Goal: Contribute content

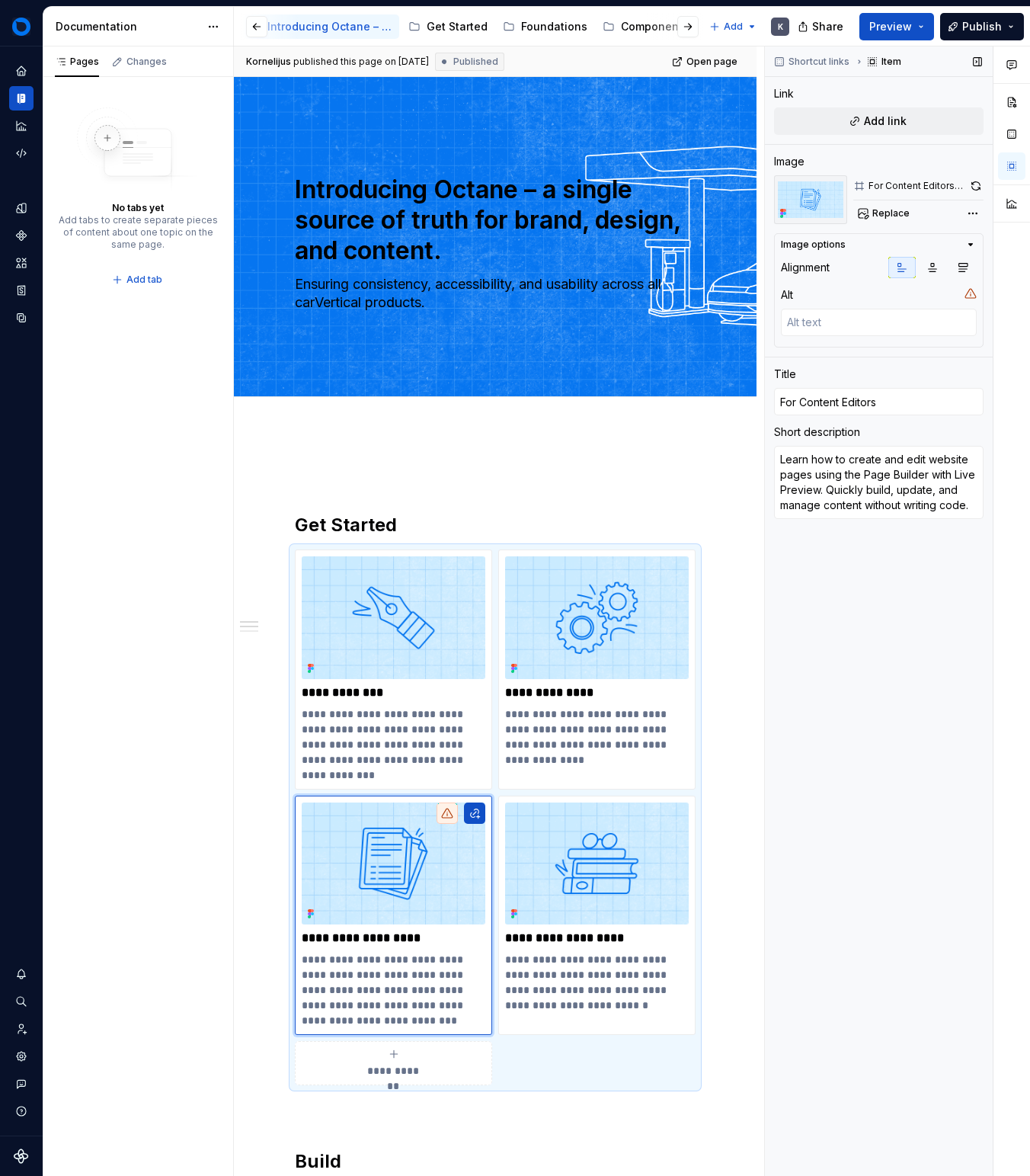
scroll to position [223, 0]
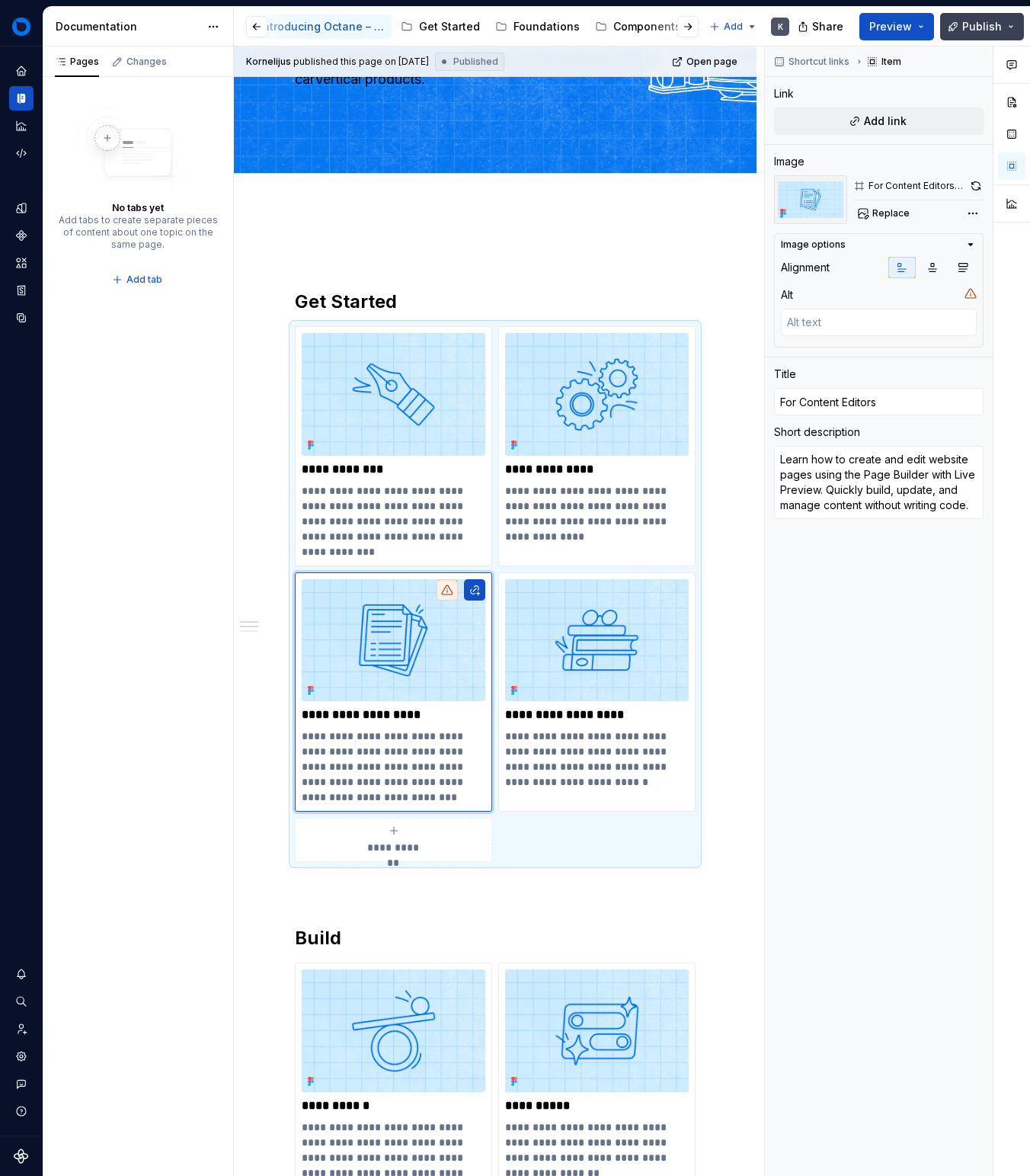
drag, startPoint x: 1028, startPoint y: 22, endPoint x: 1016, endPoint y: 21, distance: 12.0
click at [1028, 22] on div "Share Preview Publish" at bounding box center [915, 26] width 228 height 39
click at [1012, 21] on button "Publish" at bounding box center [982, 27] width 84 height 28
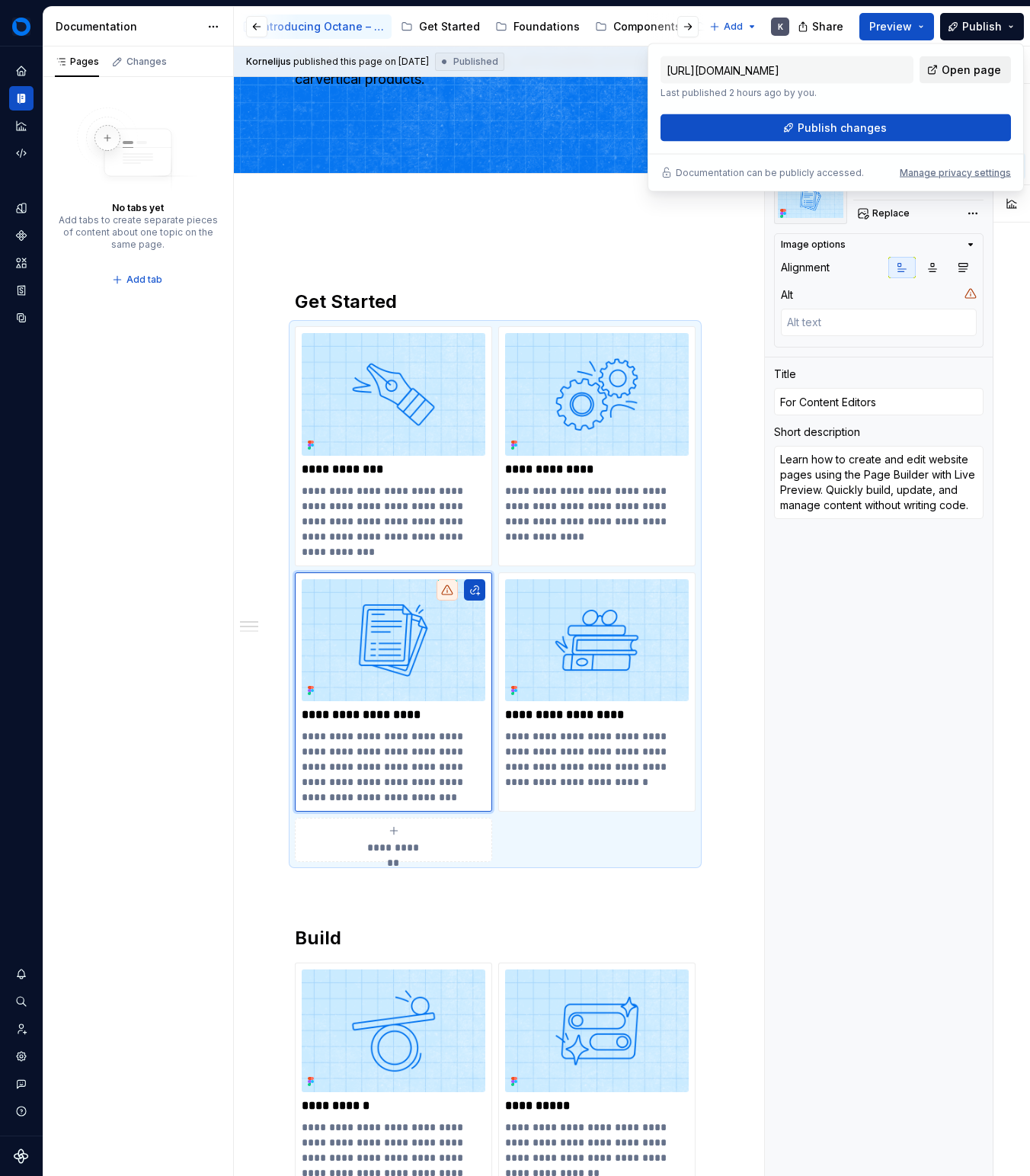
click at [949, 71] on span "Open page" at bounding box center [972, 69] width 59 height 15
click at [919, 141] on button "Publish changes" at bounding box center [835, 128] width 351 height 28
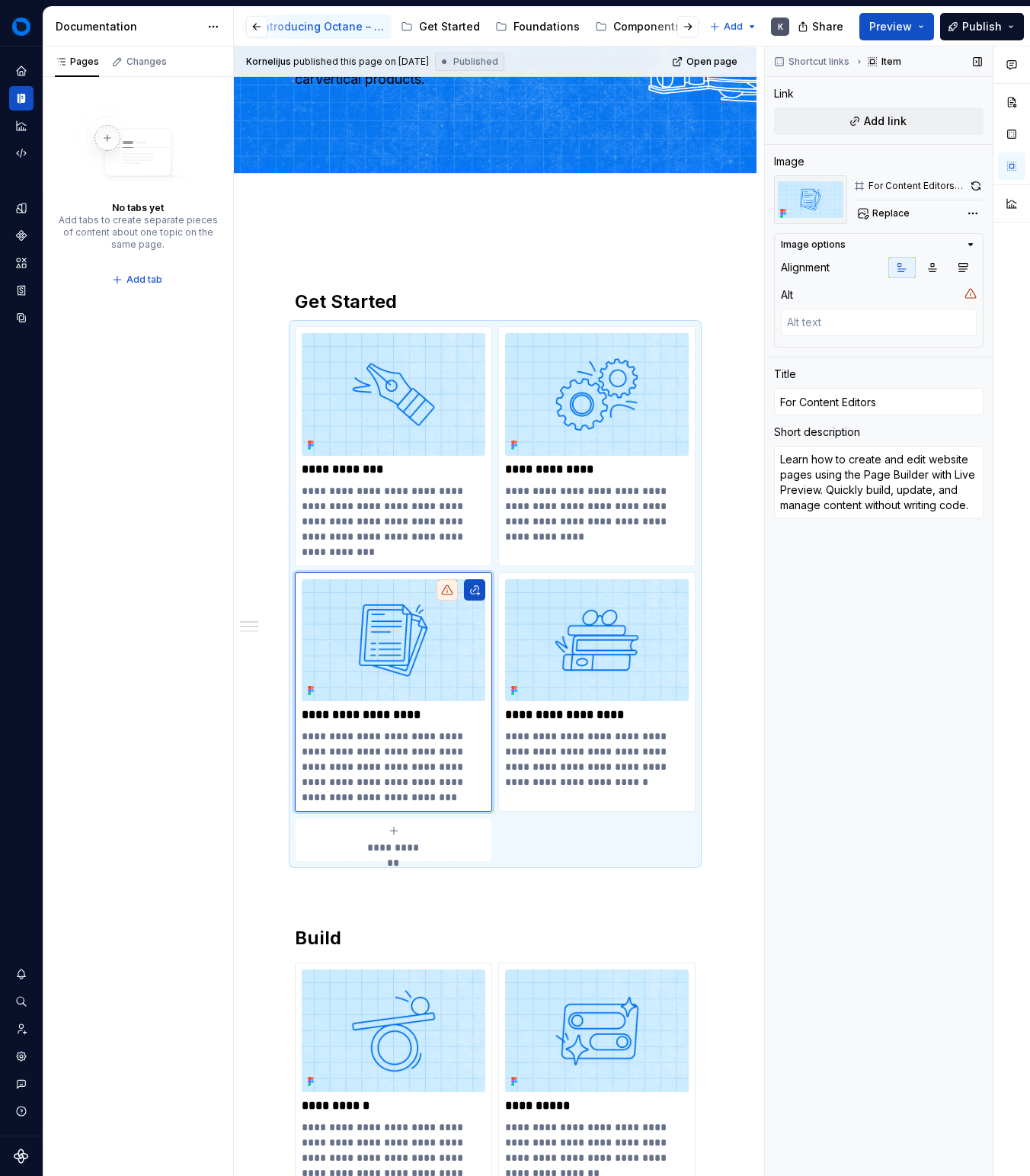
click at [789, 824] on div "Shortcut links Item Link Add link Image For Content Editors - light blue Replac…" at bounding box center [879, 611] width 228 height 1130
drag, startPoint x: 746, startPoint y: 847, endPoint x: 732, endPoint y: 837, distance: 17.2
click at [745, 847] on div "**********" at bounding box center [499, 611] width 530 height 1130
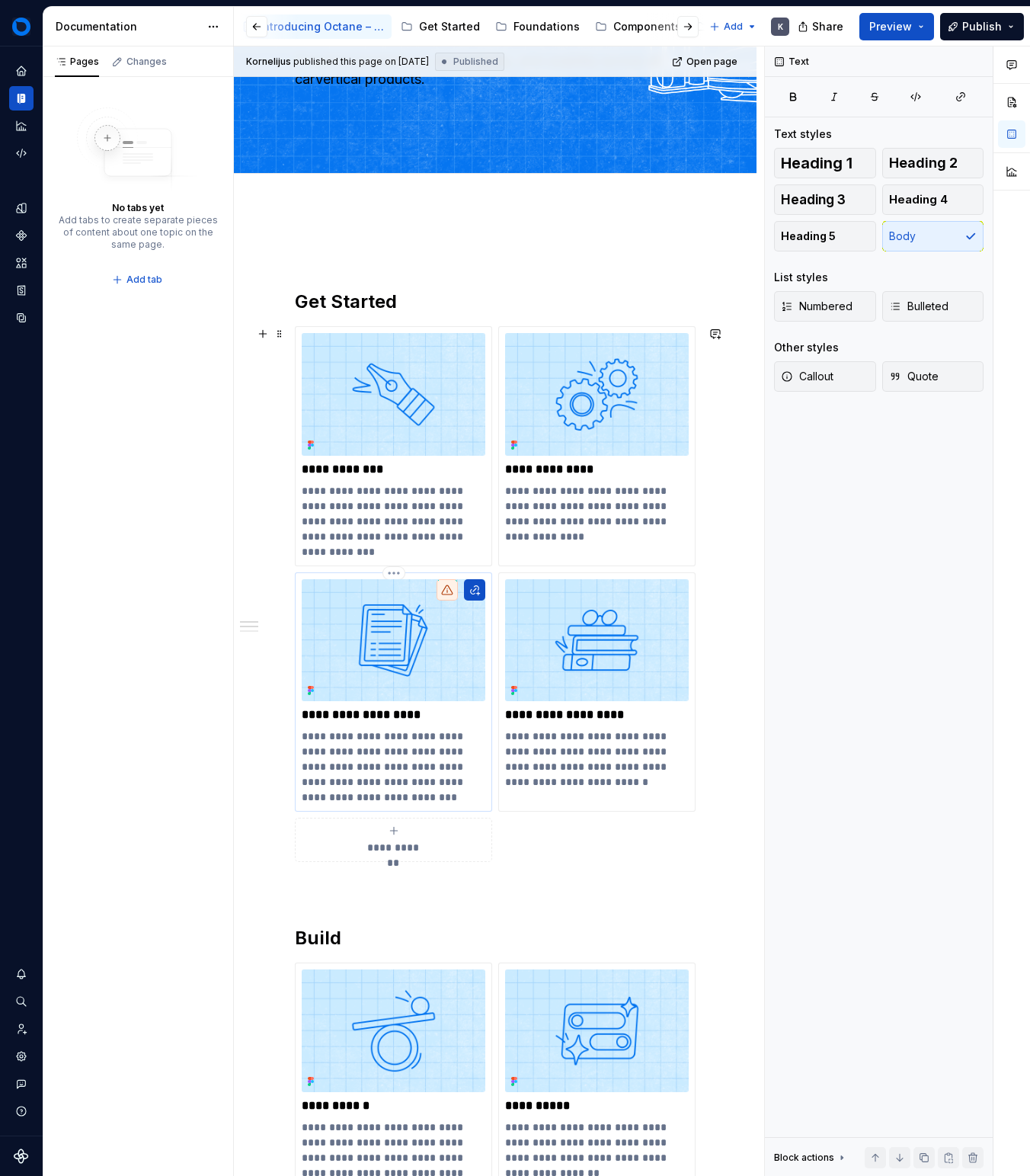
type textarea "*"
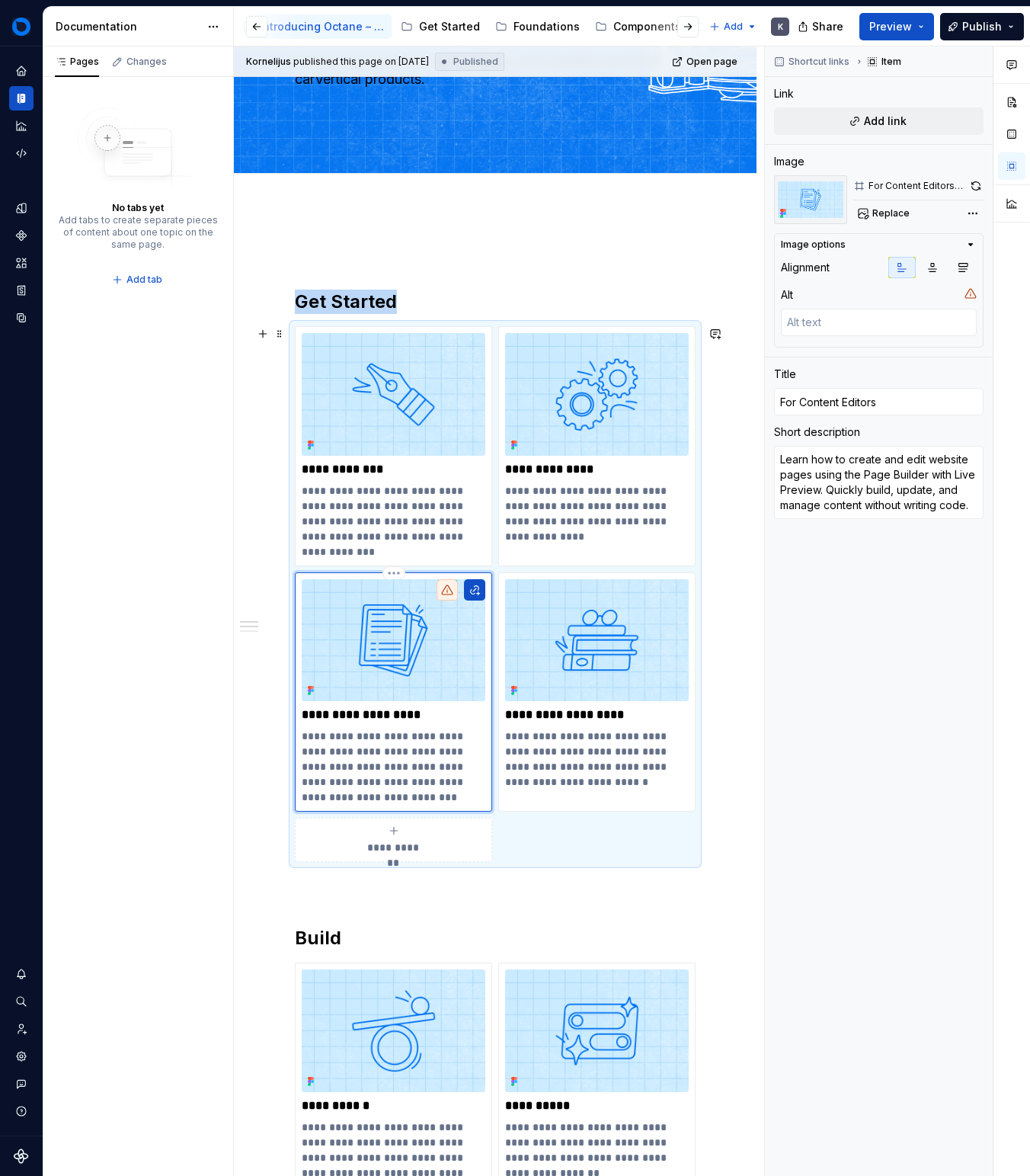
click at [438, 592] on div at bounding box center [447, 589] width 22 height 22
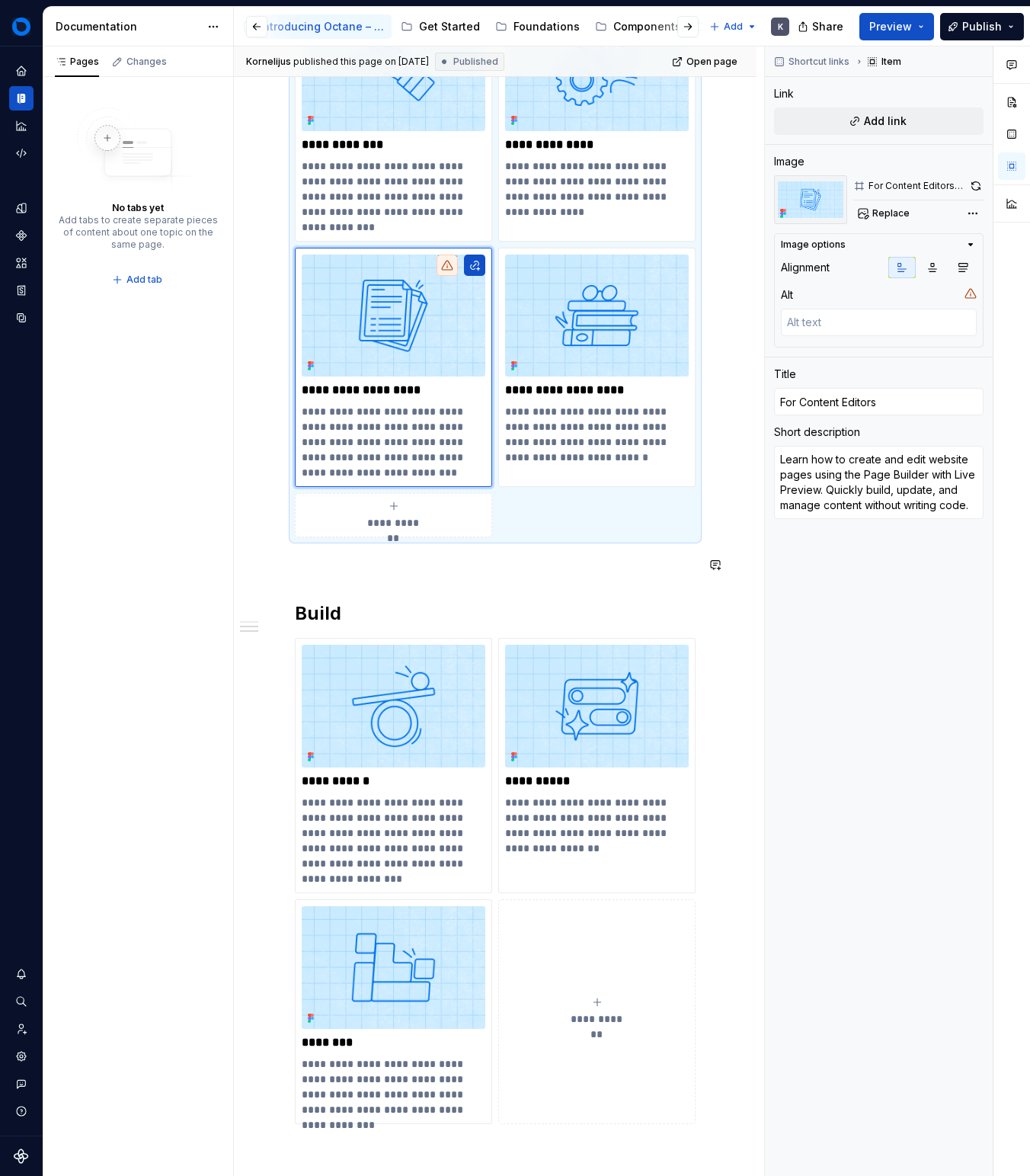
scroll to position [588, 0]
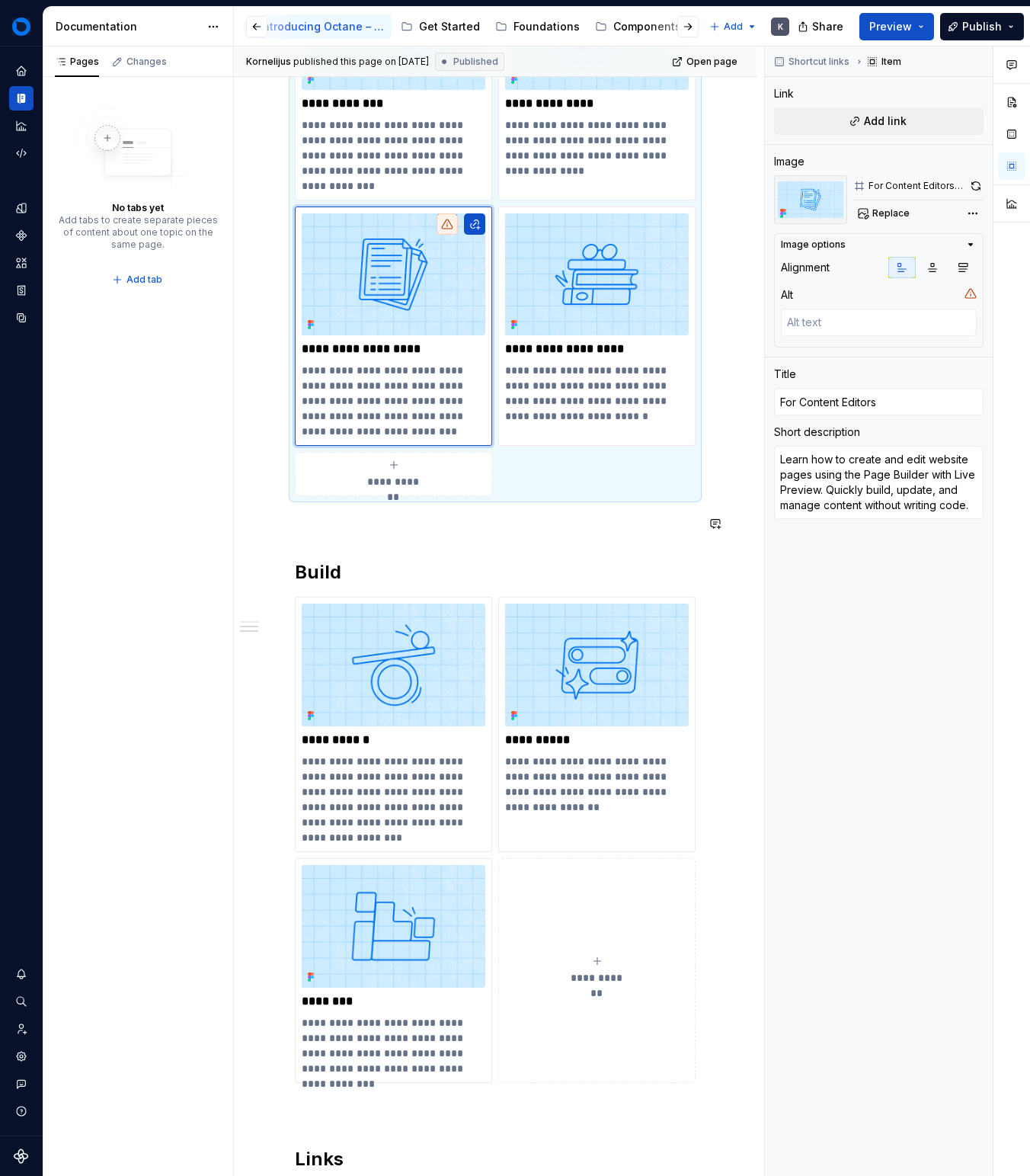
click at [481, 569] on h2 "Build" at bounding box center [496, 572] width 401 height 25
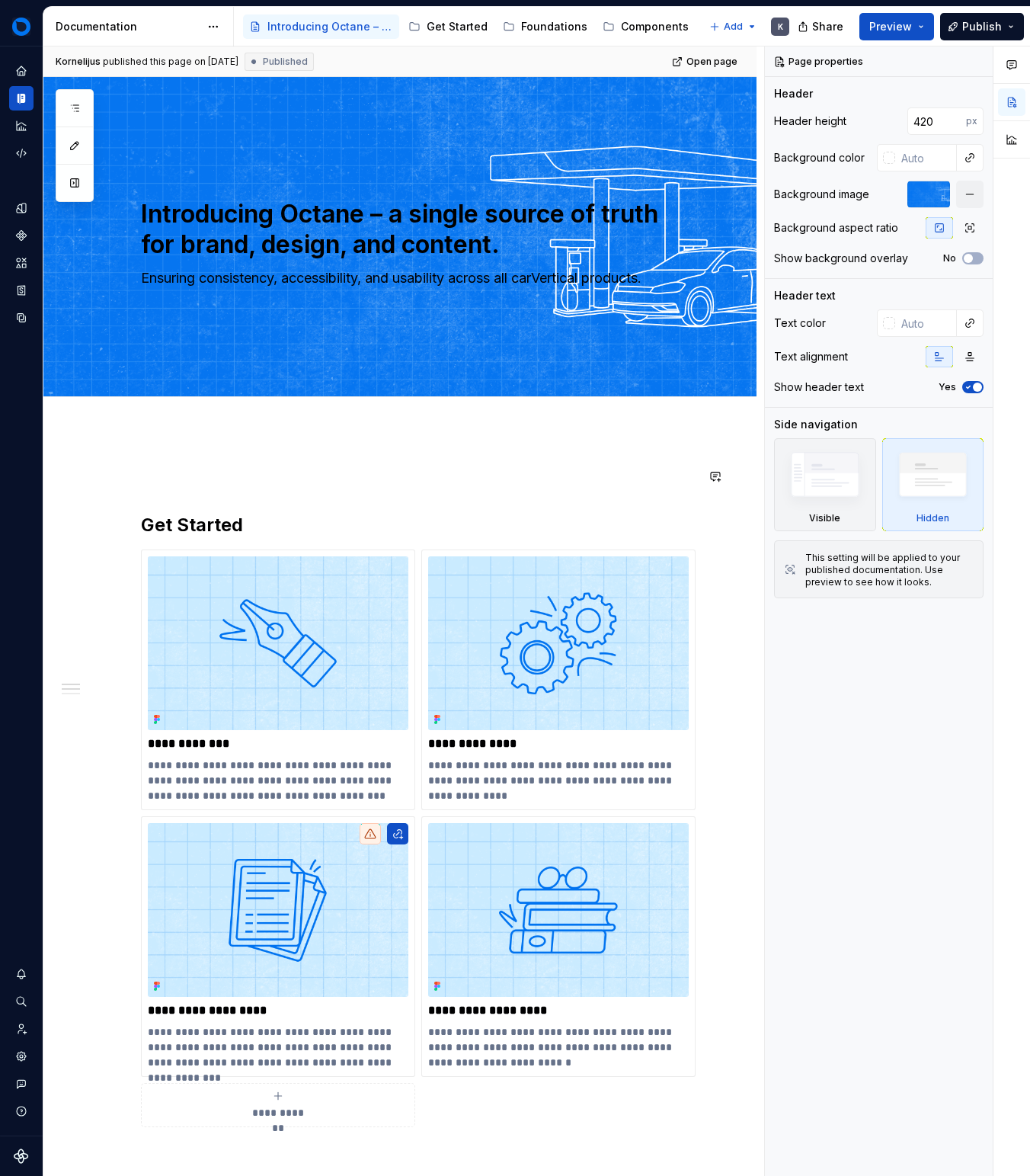
scroll to position [177, 0]
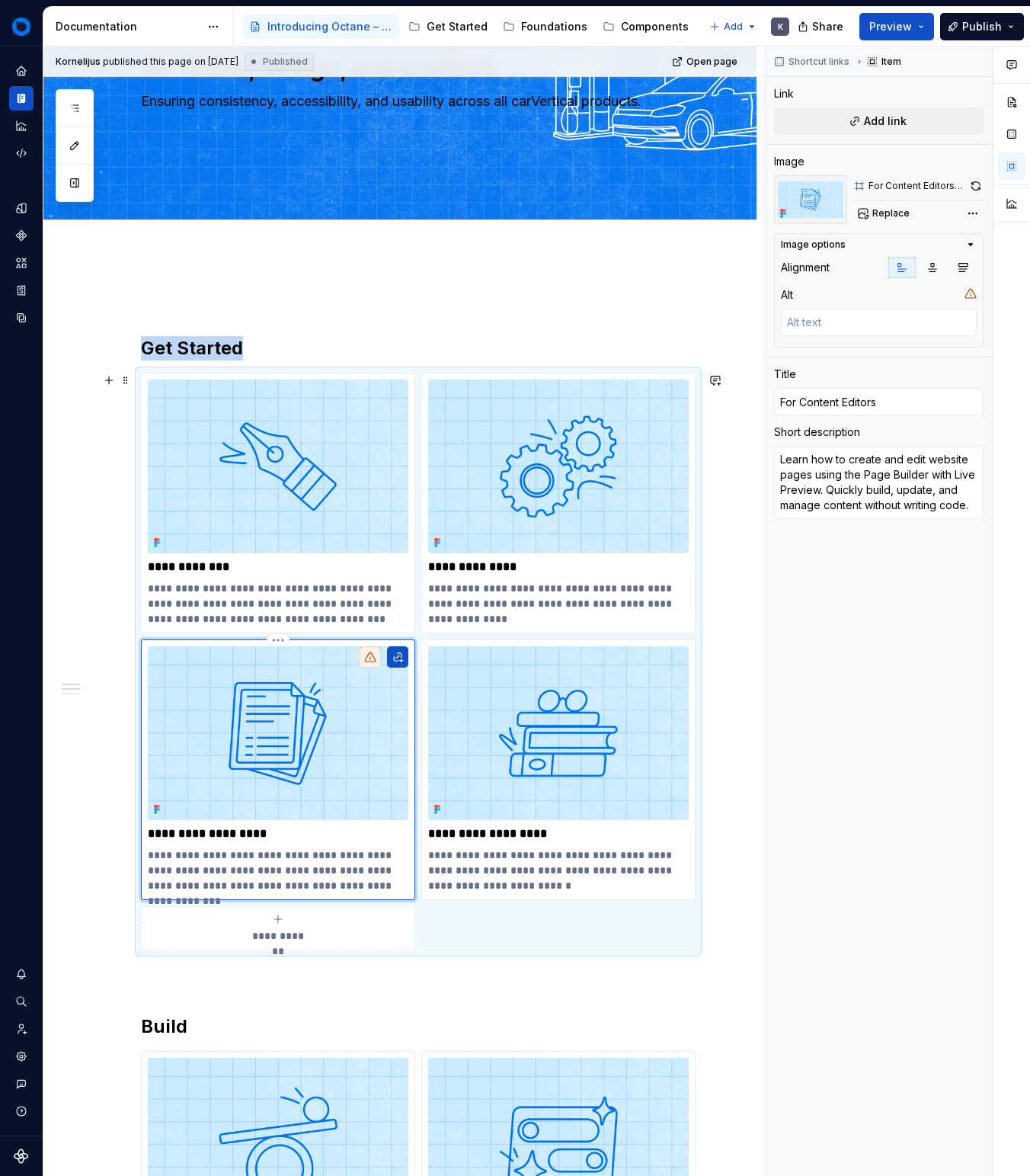
click at [365, 712] on img at bounding box center [278, 733] width 261 height 174
click at [887, 109] on button "Add link" at bounding box center [879, 121] width 209 height 28
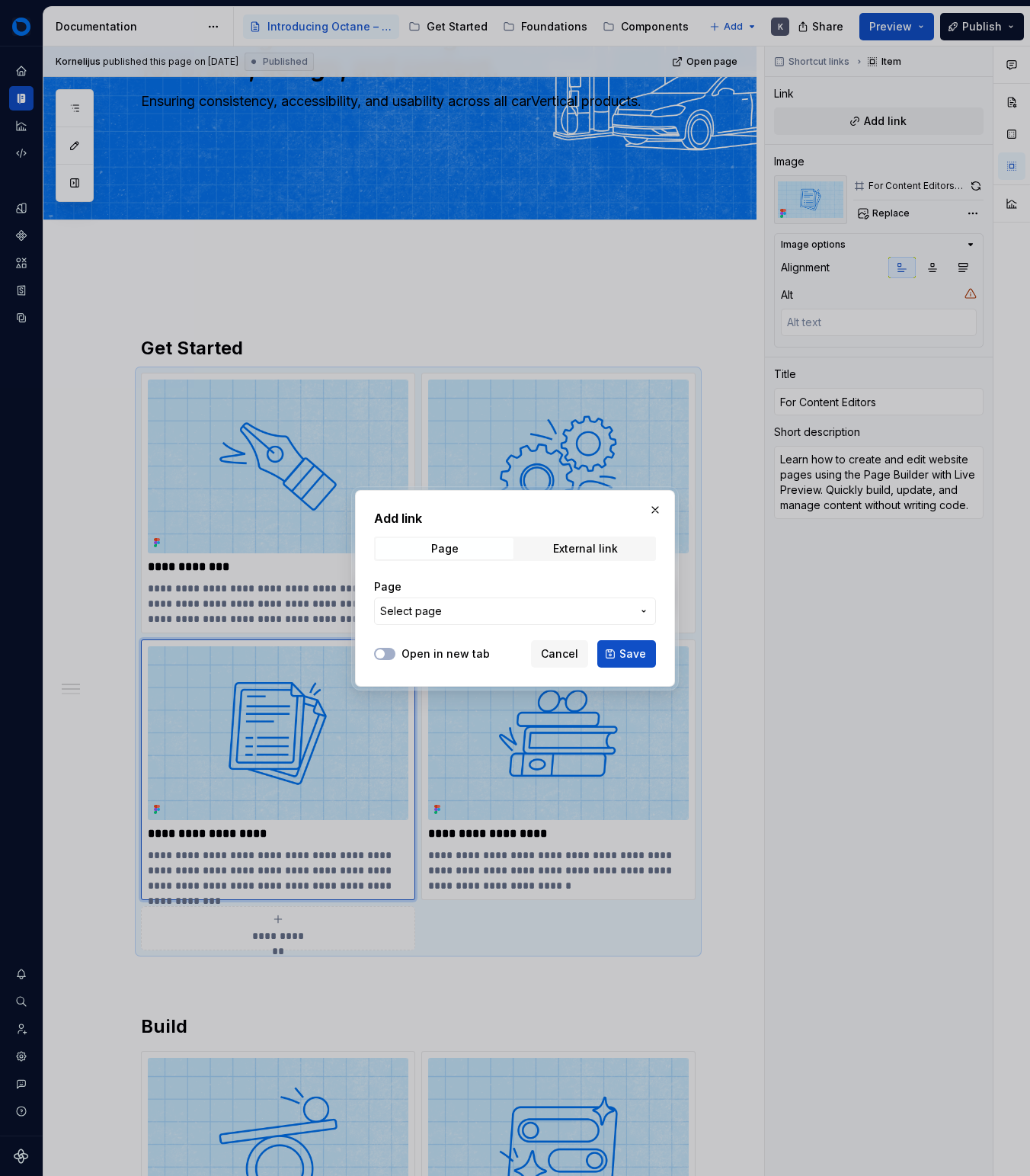
drag, startPoint x: 447, startPoint y: 588, endPoint x: 446, endPoint y: 602, distance: 14.0
click at [448, 588] on div "Page" at bounding box center [515, 586] width 281 height 15
click at [445, 614] on span "Select page" at bounding box center [506, 610] width 252 height 15
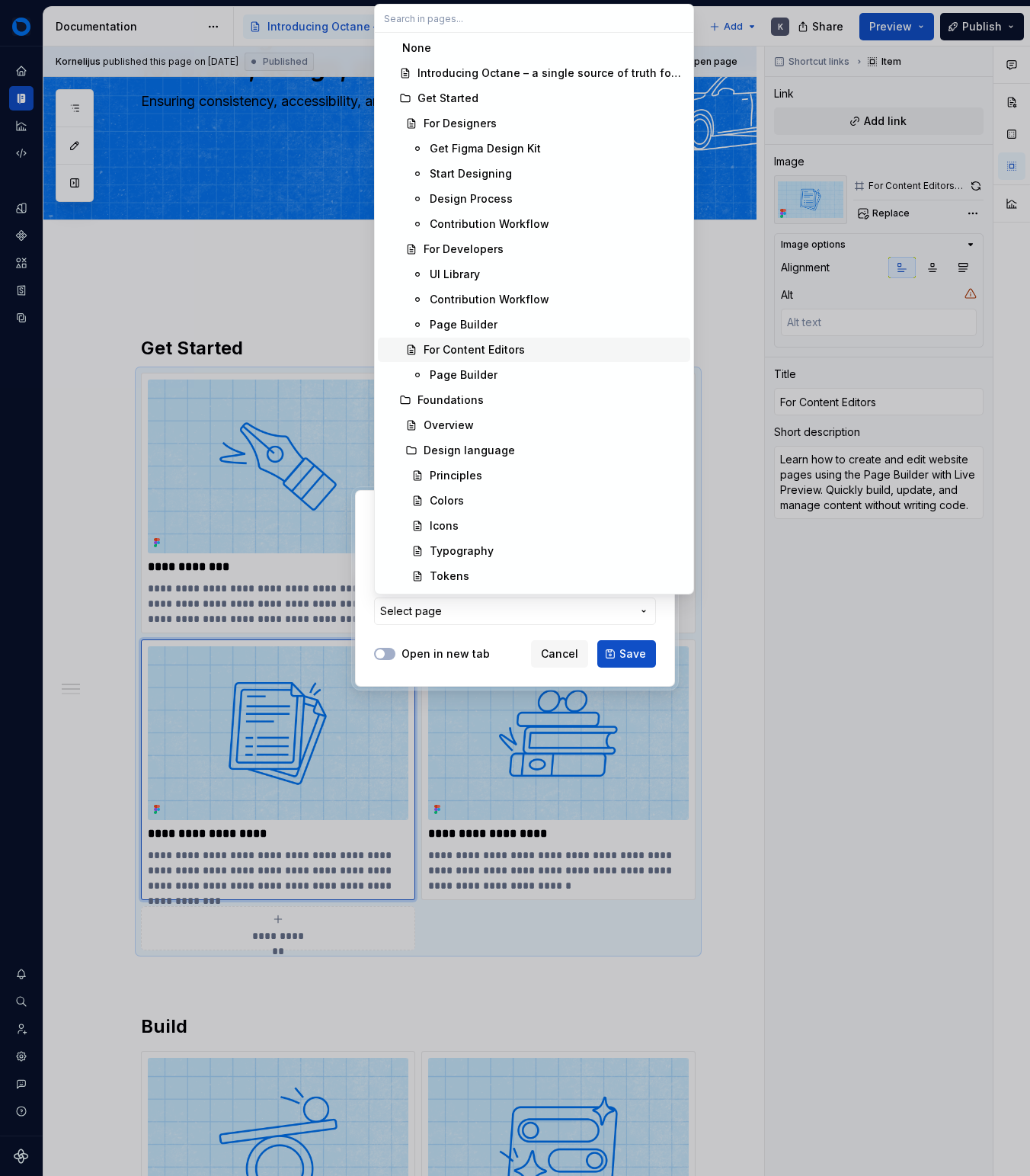
click at [505, 350] on div "For Content Editors" at bounding box center [474, 349] width 102 height 15
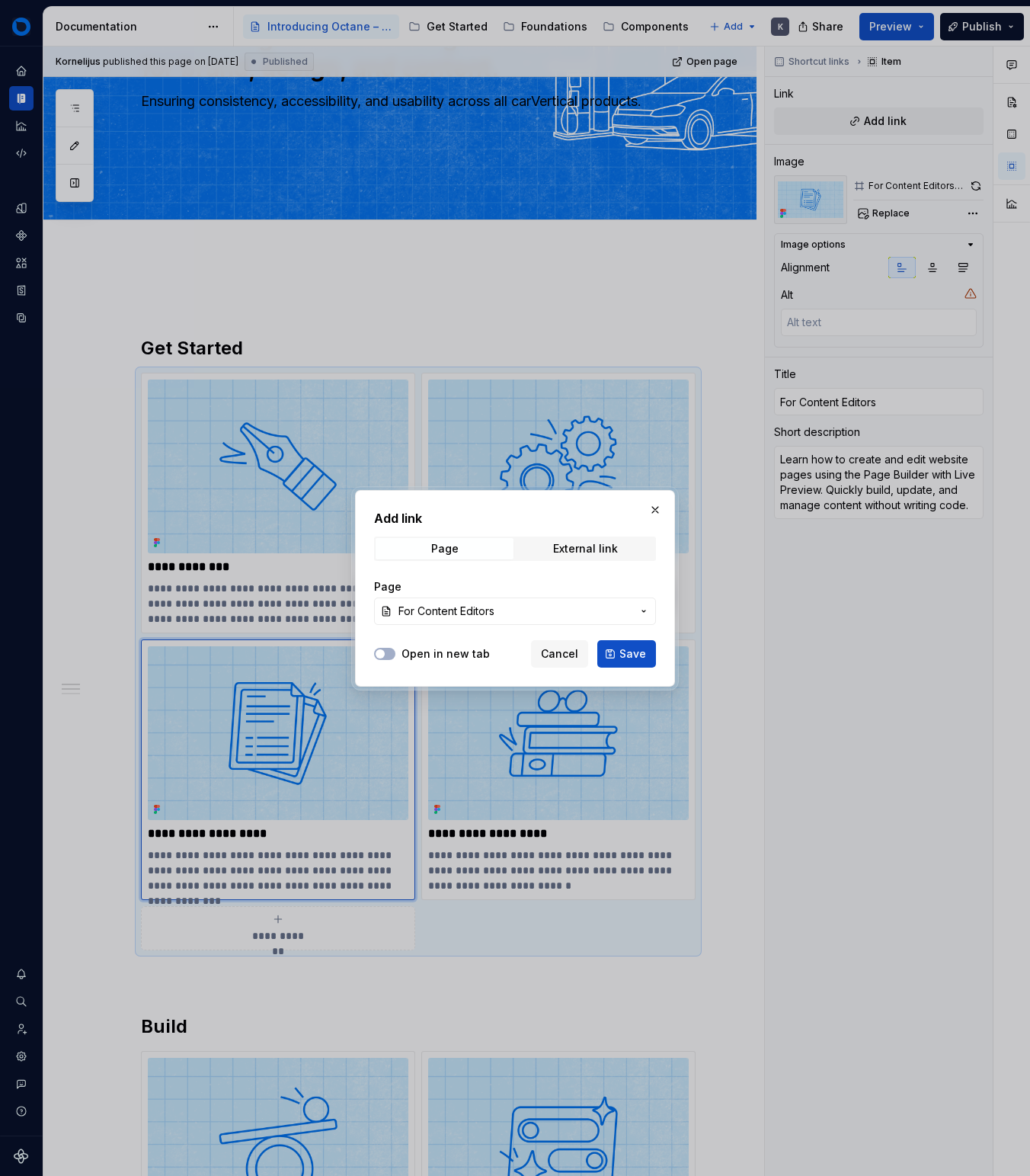
drag, startPoint x: 643, startPoint y: 649, endPoint x: 716, endPoint y: 526, distance: 143.0
click at [643, 649] on span "Save" at bounding box center [632, 653] width 27 height 15
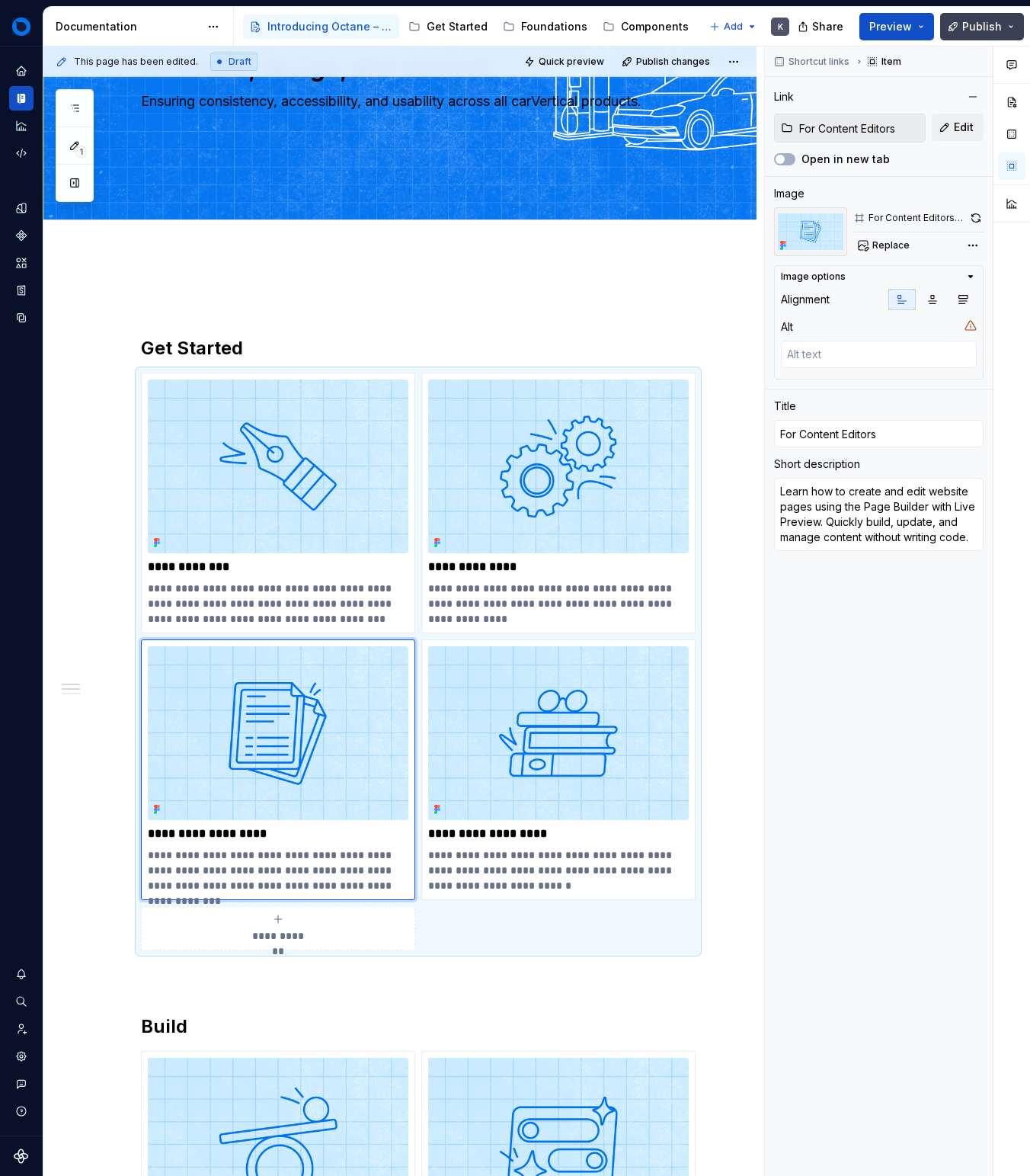
click at [965, 34] on span "Publish" at bounding box center [983, 26] width 40 height 15
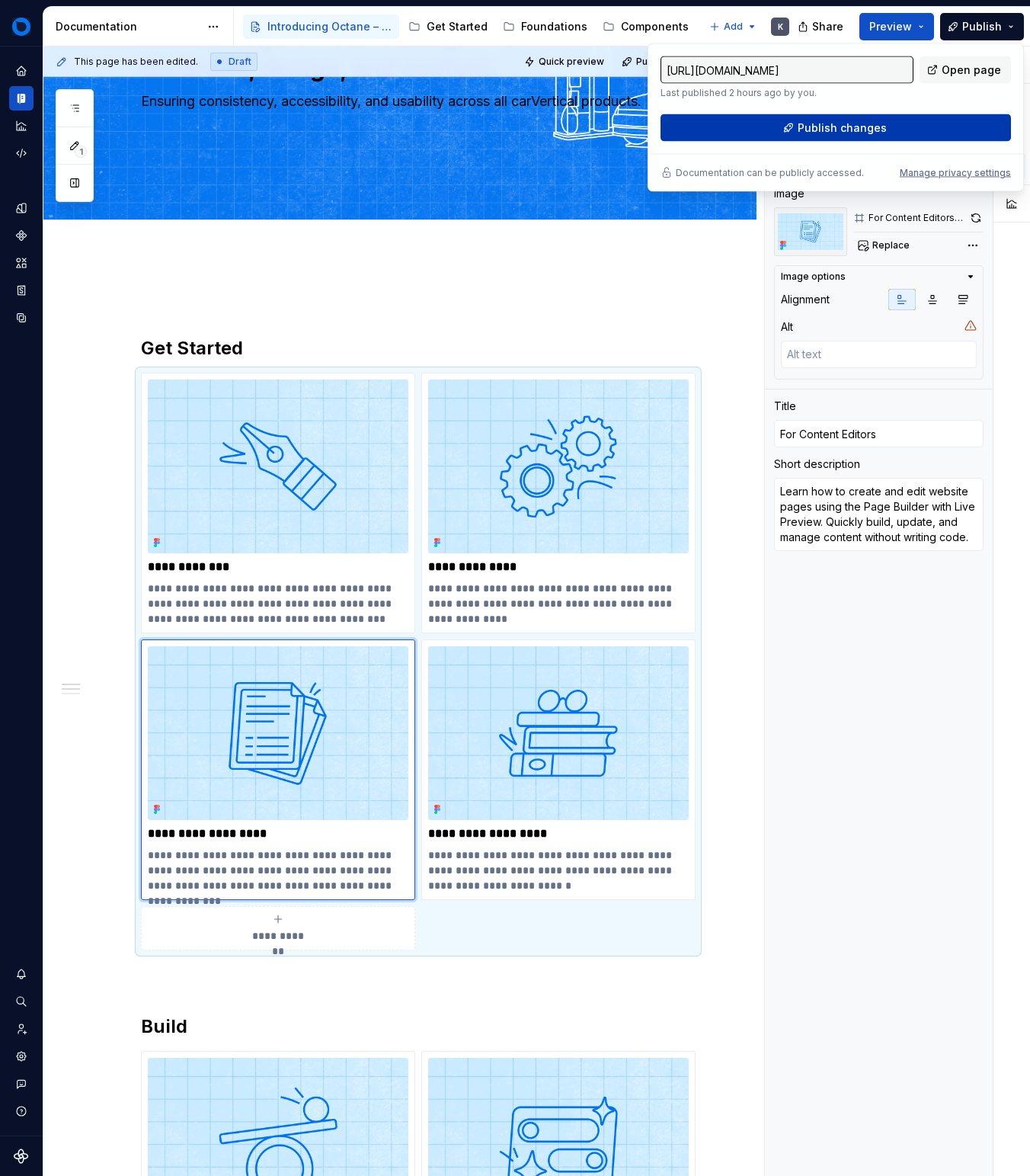
click at [859, 119] on button "Publish changes" at bounding box center [835, 128] width 351 height 28
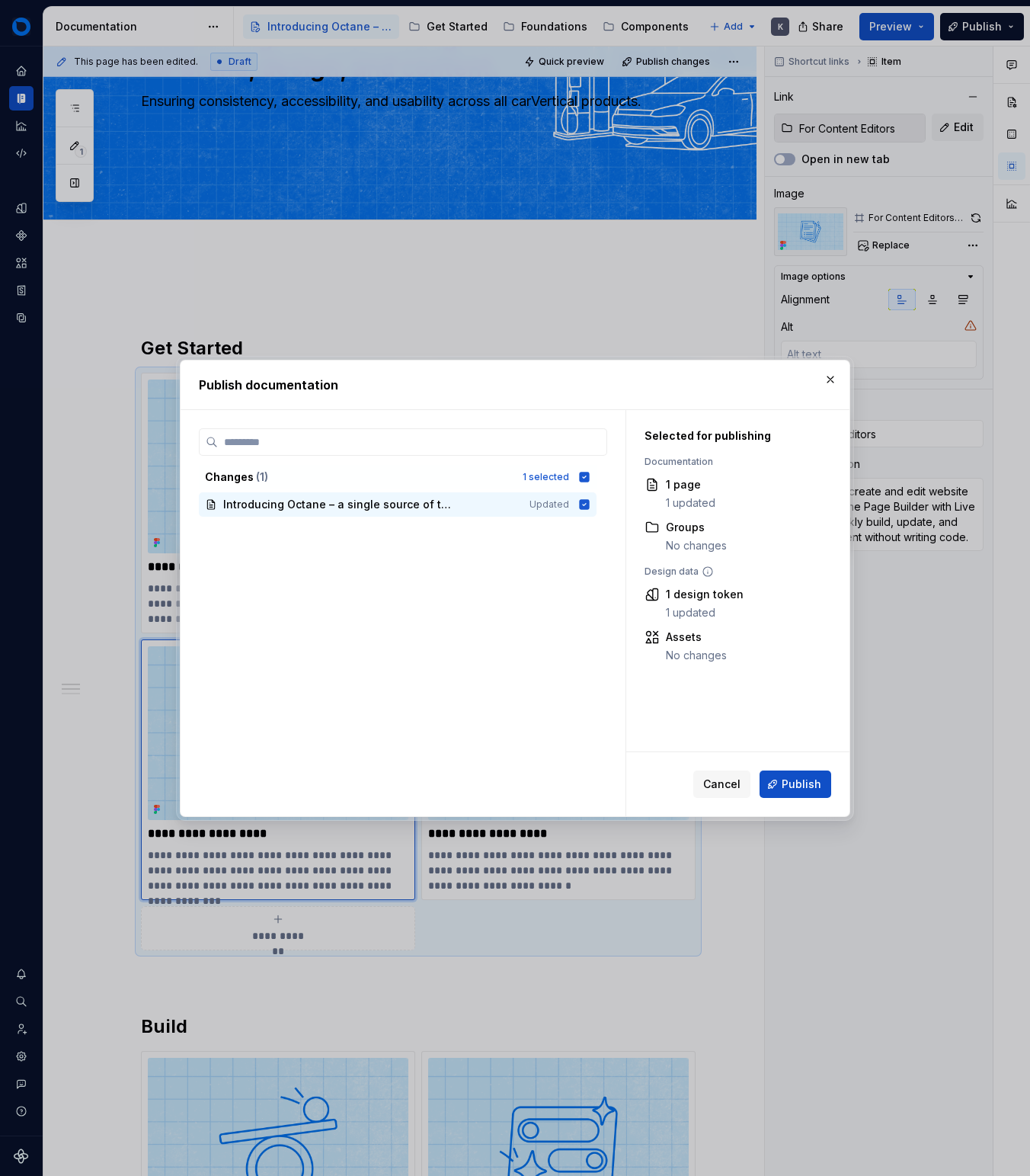
click at [783, 770] on button "Publish" at bounding box center [795, 784] width 72 height 28
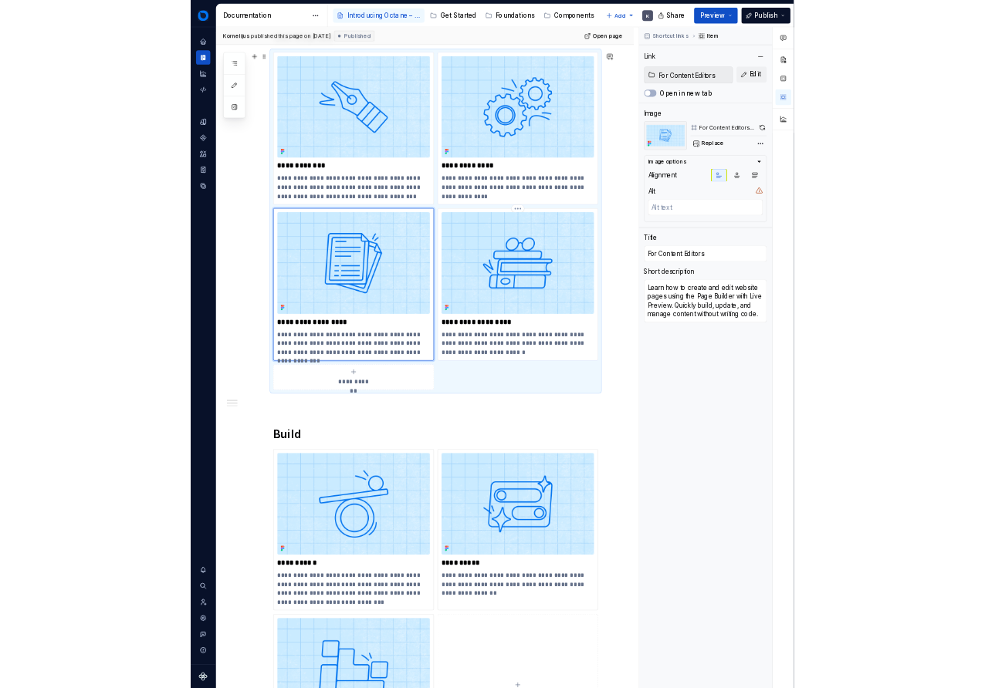
scroll to position [459, 0]
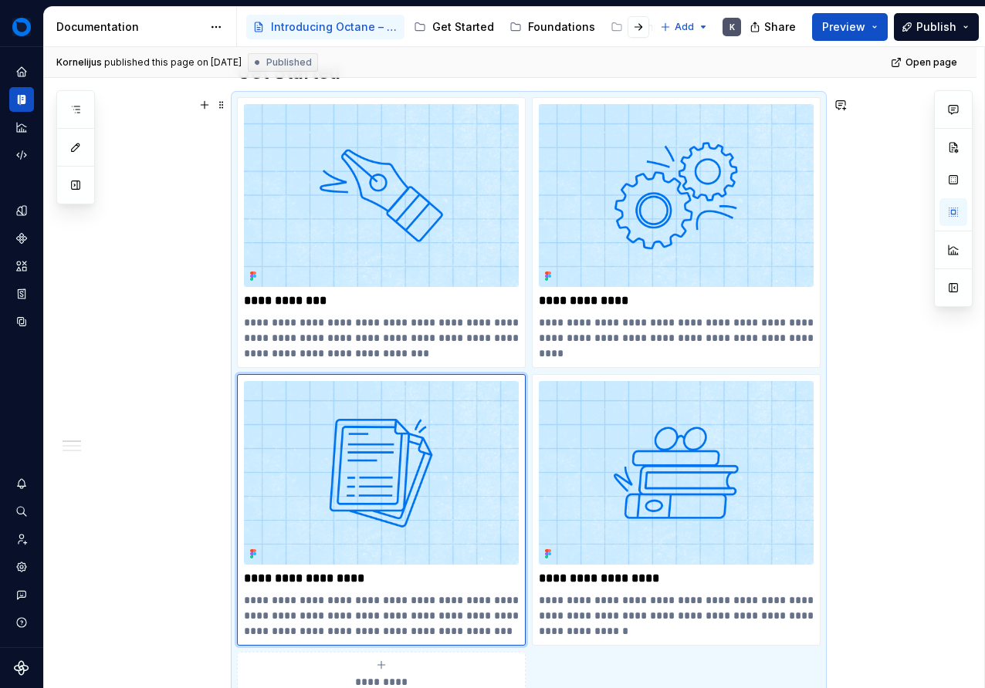
type textarea "*"
